Goal: Transaction & Acquisition: Purchase product/service

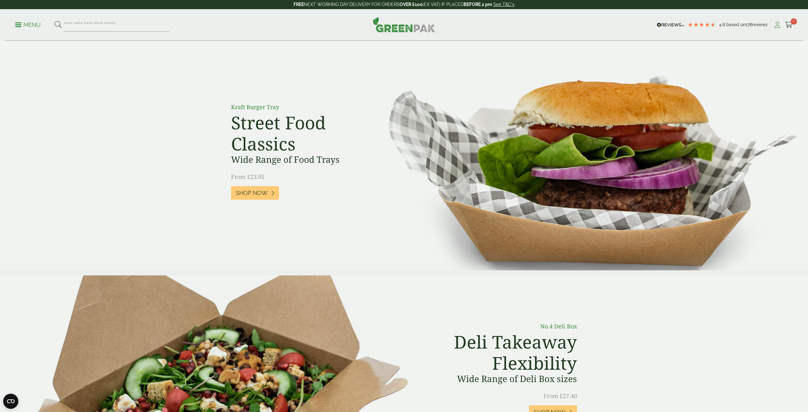
click at [778, 26] on icon at bounding box center [777, 25] width 8 height 6
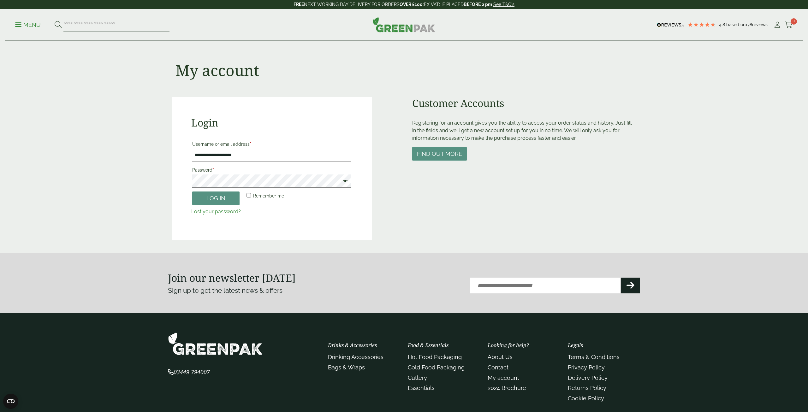
click at [251, 198] on label "Remember me" at bounding box center [264, 196] width 39 height 9
click at [345, 182] on span at bounding box center [344, 182] width 8 height 8
click at [221, 196] on button "Log in" at bounding box center [215, 199] width 47 height 14
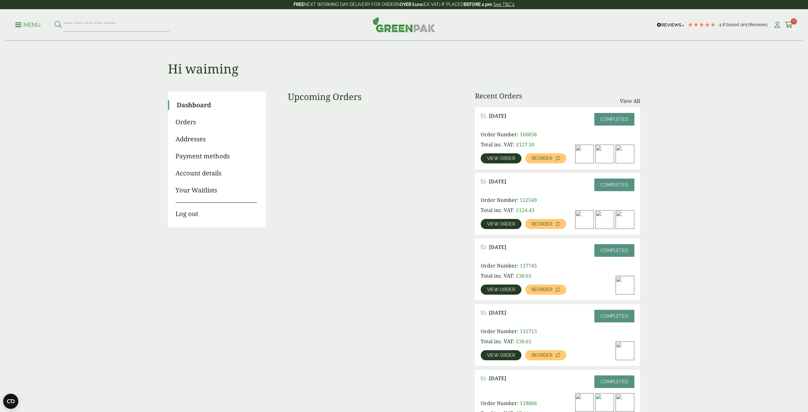
click at [19, 27] on link "Menu" at bounding box center [28, 24] width 26 height 6
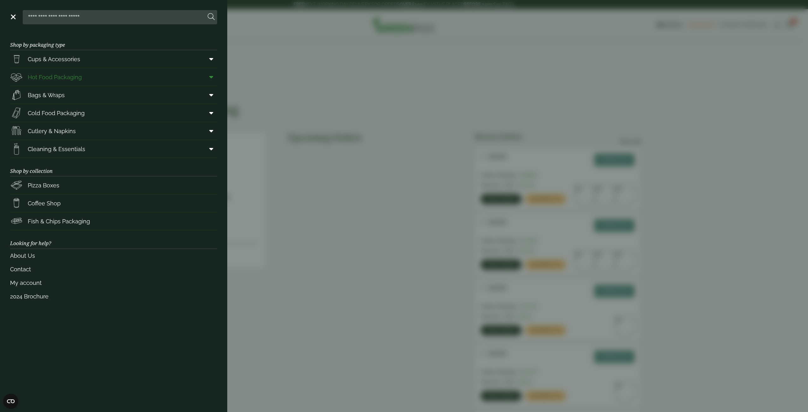
click at [64, 78] on span "Hot Food Packaging" at bounding box center [55, 77] width 54 height 9
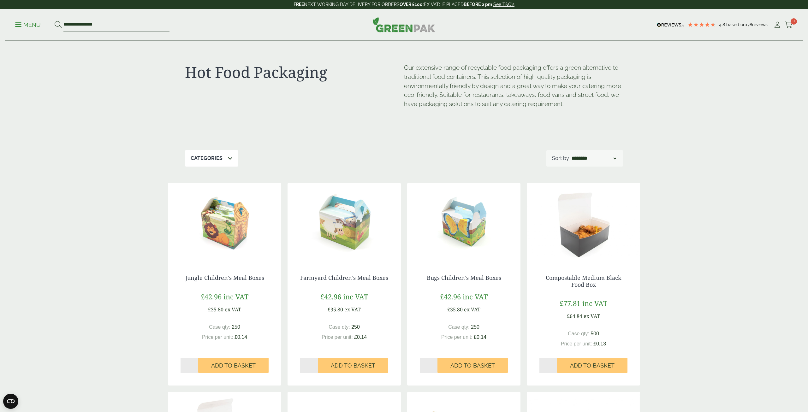
click at [230, 160] on icon at bounding box center [230, 158] width 5 height 5
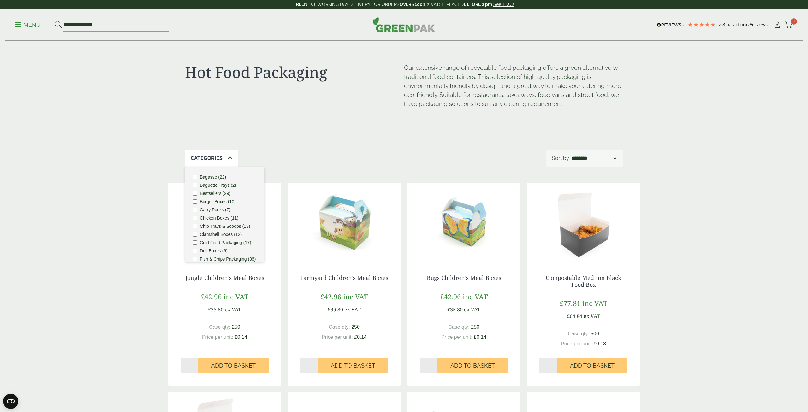
click at [209, 177] on label "Bagasse (22)" at bounding box center [213, 177] width 26 height 4
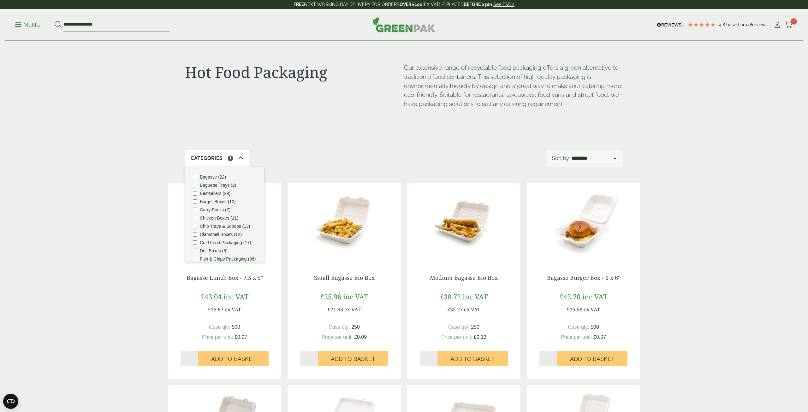
click at [357, 154] on div "Categories 1 Bagasse (22) Baguette Trays (2) Bestsellers (29) Burger Boxes (10)…" at bounding box center [404, 158] width 438 height 16
click at [308, 158] on div "Categories 1 Bagasse (22) Baguette Trays (2) Bestsellers (29) Burger Boxes (10)…" at bounding box center [404, 158] width 438 height 16
click at [241, 159] on icon at bounding box center [240, 158] width 5 height 5
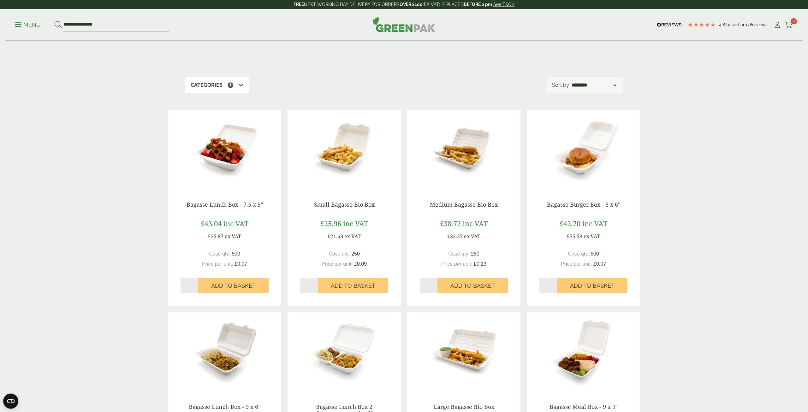
scroll to position [64, 0]
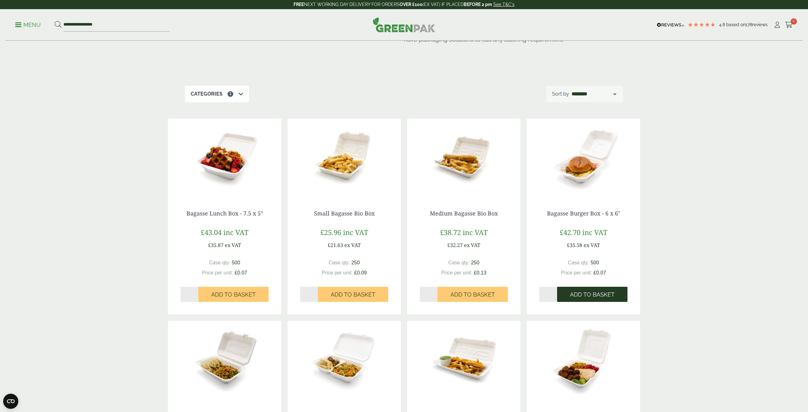
click at [591, 297] on span "Add to Basket" at bounding box center [592, 294] width 45 height 7
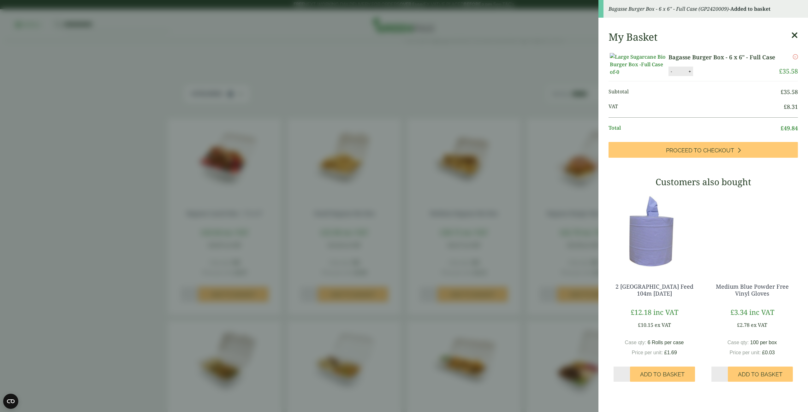
click at [795, 38] on icon at bounding box center [794, 35] width 7 height 9
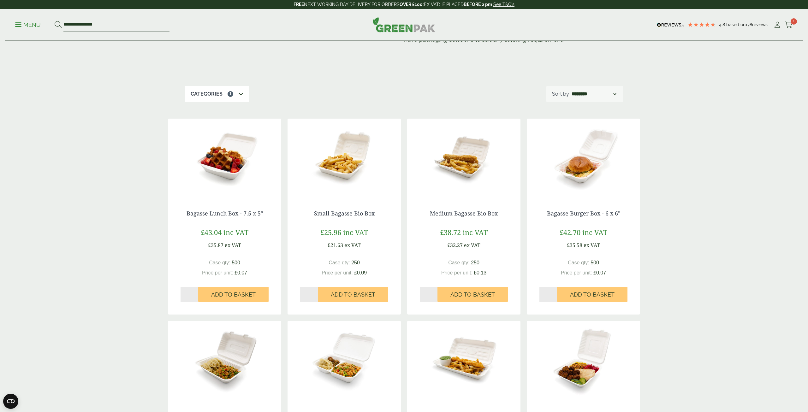
click at [21, 27] on link "Menu" at bounding box center [28, 24] width 26 height 6
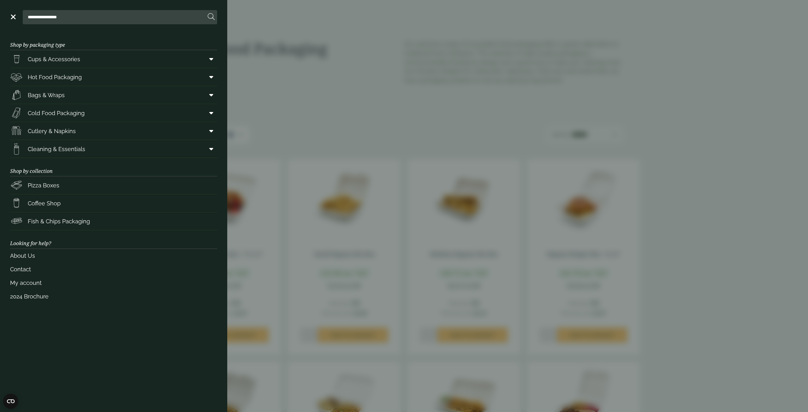
click at [94, 18] on input "**********" at bounding box center [115, 16] width 181 height 13
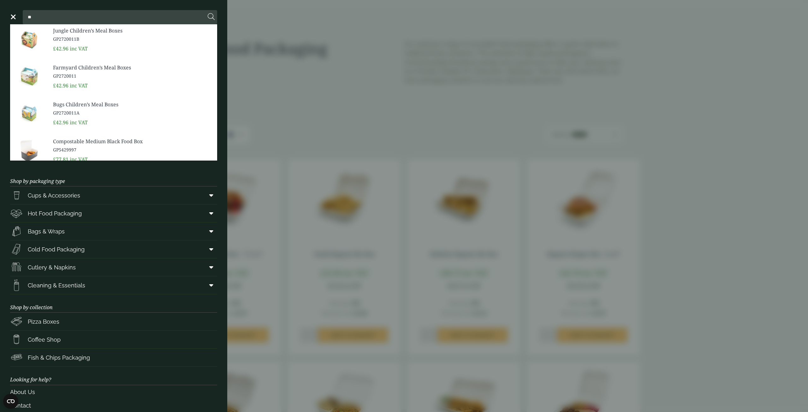
type input "*"
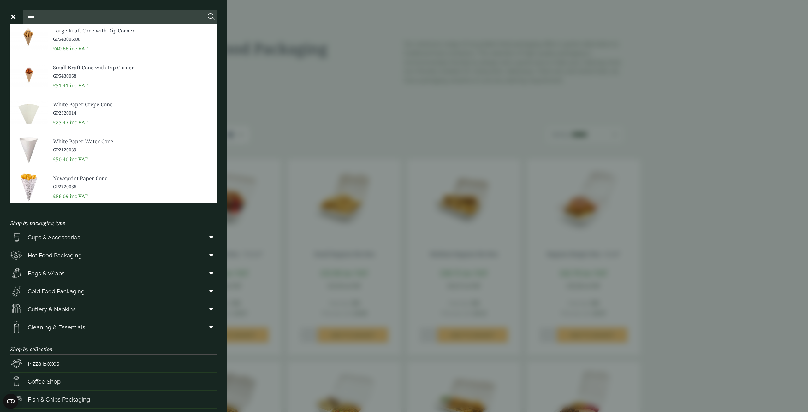
type input "****"
click at [68, 110] on span "GP2320014" at bounding box center [132, 113] width 159 height 7
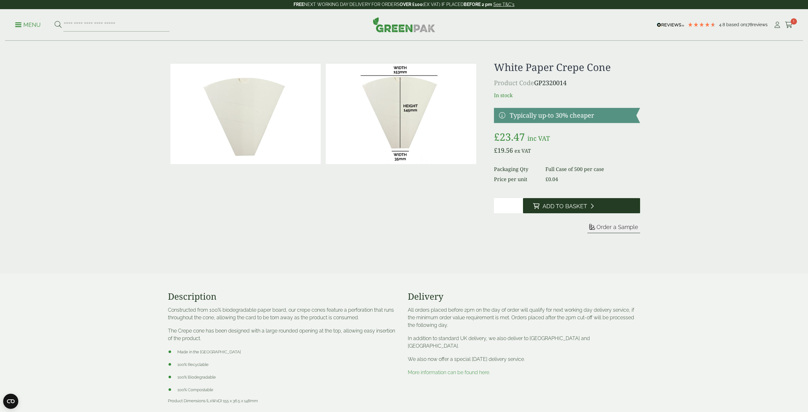
click at [578, 204] on span "Add to Basket" at bounding box center [565, 206] width 45 height 7
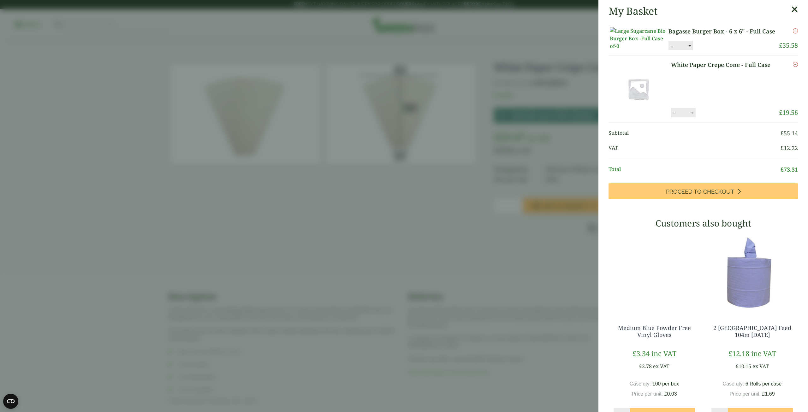
click at [797, 11] on icon at bounding box center [794, 9] width 7 height 9
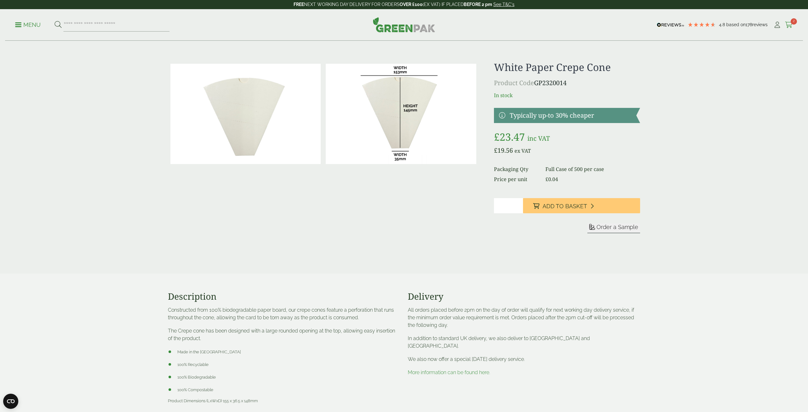
click at [789, 24] on icon at bounding box center [789, 25] width 8 height 6
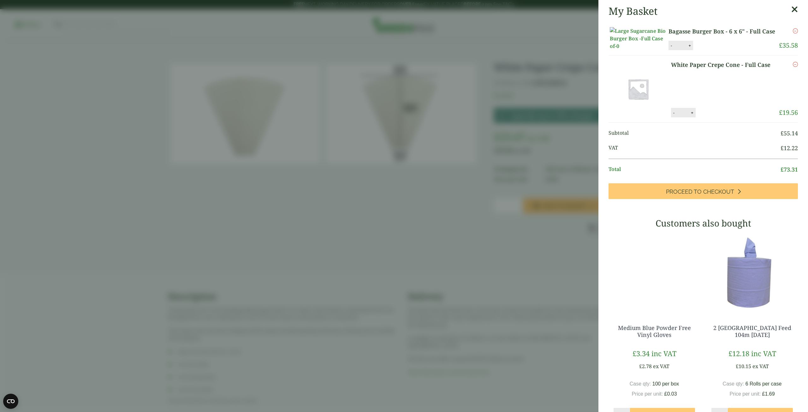
click at [688, 48] on button "+" at bounding box center [690, 45] width 6 height 5
type input "*"
click at [679, 52] on input "*" at bounding box center [680, 45] width 13 height 13
click at [707, 51] on button "Update" at bounding box center [711, 45] width 32 height 9
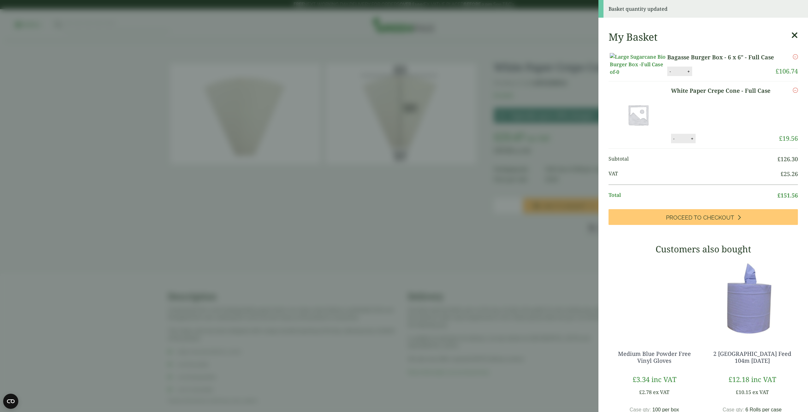
click at [669, 74] on button "-" at bounding box center [670, 71] width 5 height 5
type input "*"
click at [712, 76] on button "Update" at bounding box center [710, 71] width 32 height 9
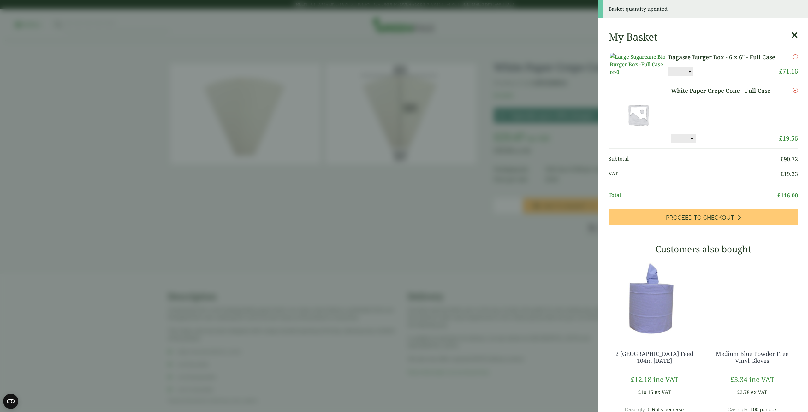
type input "*"
click at [682, 145] on input "*" at bounding box center [683, 138] width 13 height 13
click at [712, 144] on button "Update" at bounding box center [713, 138] width 32 height 9
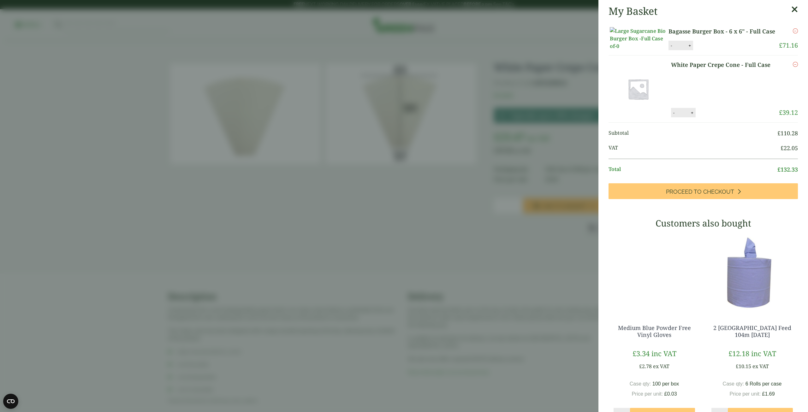
click at [792, 11] on icon at bounding box center [794, 9] width 7 height 9
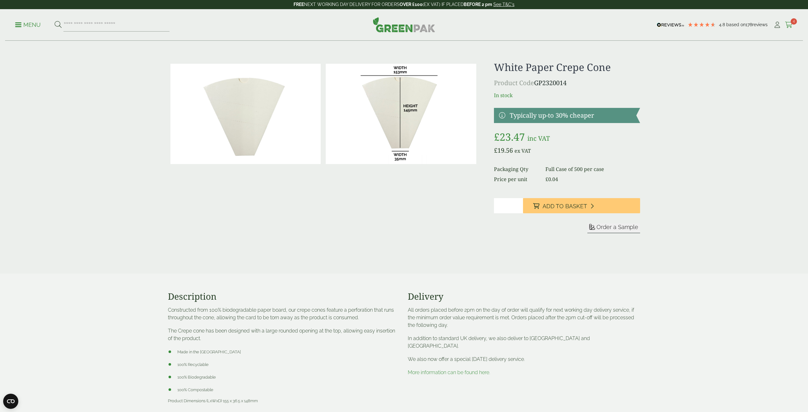
click at [790, 26] on icon at bounding box center [789, 25] width 8 height 6
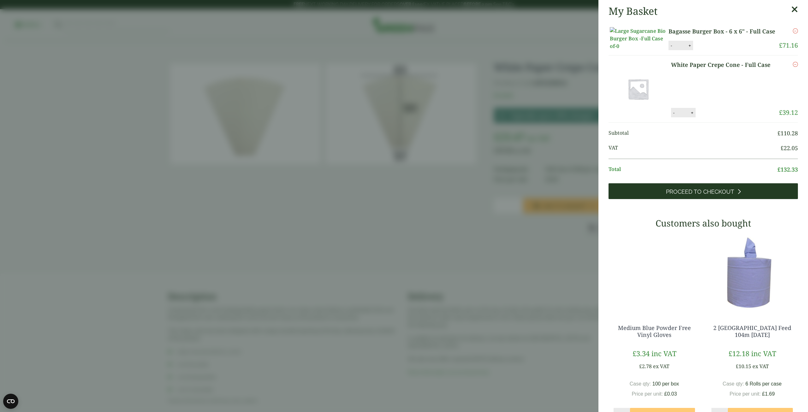
click at [685, 195] on span "Proceed to Checkout" at bounding box center [700, 191] width 68 height 7
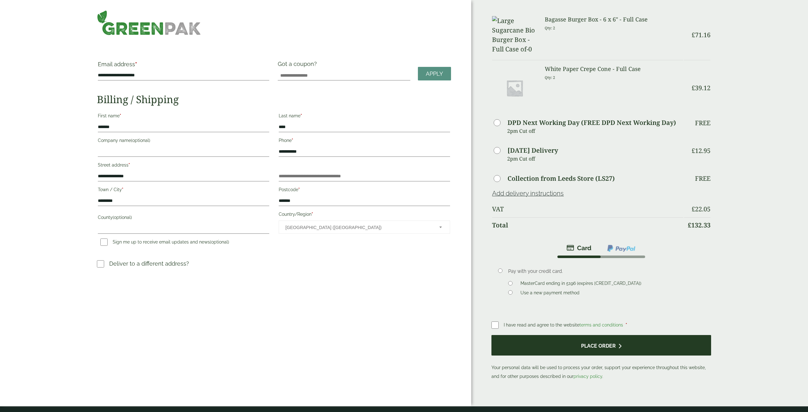
click at [589, 355] on button "Place order" at bounding box center [601, 345] width 219 height 21
